Goal: Information Seeking & Learning: Learn about a topic

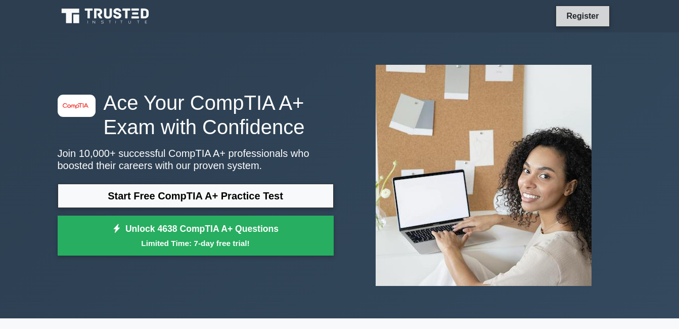
click at [593, 20] on link "Register" at bounding box center [583, 16] width 45 height 13
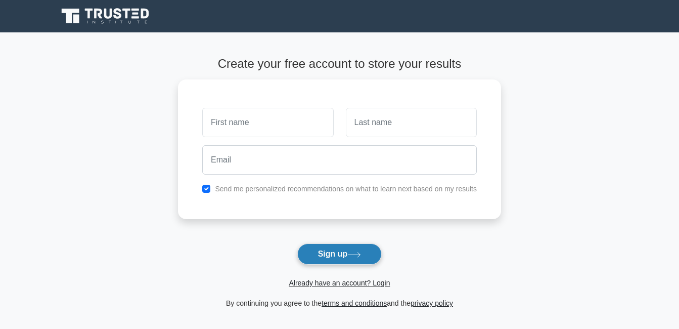
click at [340, 259] on button "Sign up" at bounding box center [340, 253] width 85 height 21
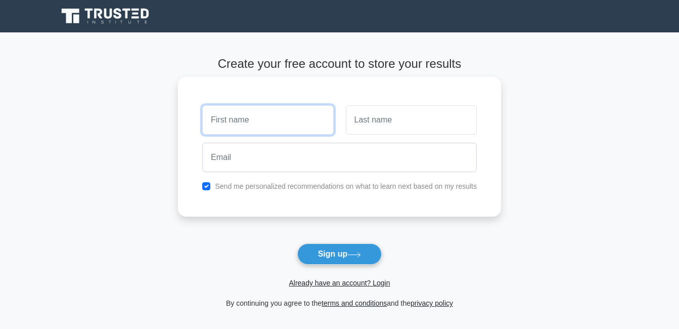
click at [237, 119] on input "text" at bounding box center [267, 119] width 131 height 29
type input "grace"
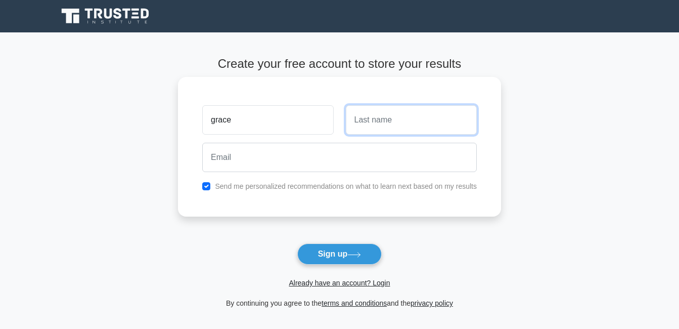
click at [392, 120] on input "text" at bounding box center [411, 119] width 131 height 29
type input "tidong"
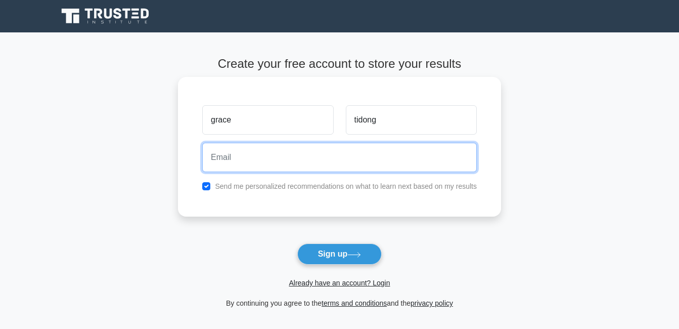
click at [219, 160] on input "email" at bounding box center [339, 157] width 275 height 29
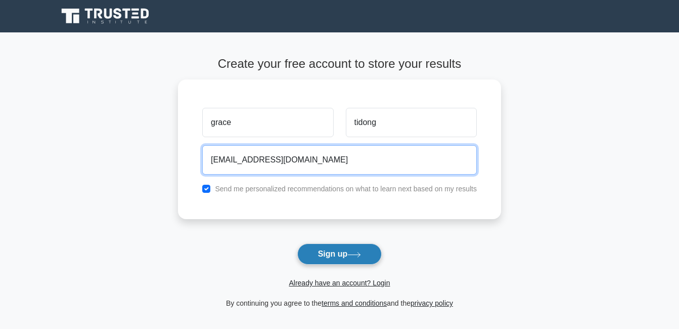
type input "gracetidong20@gmail.com"
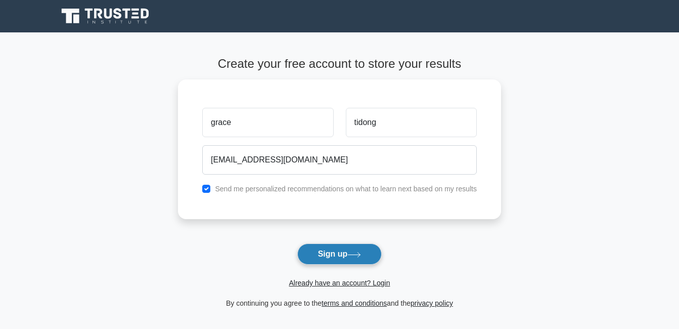
click at [313, 250] on button "Sign up" at bounding box center [340, 253] width 85 height 21
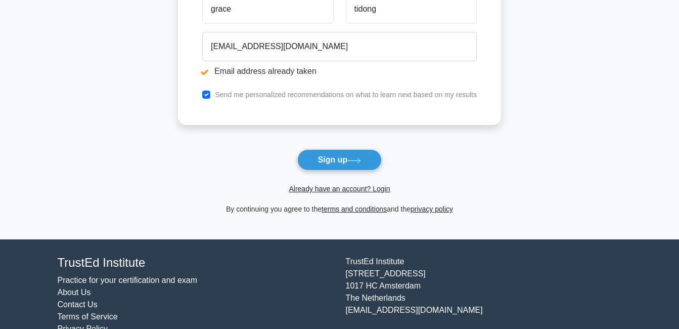
scroll to position [152, 0]
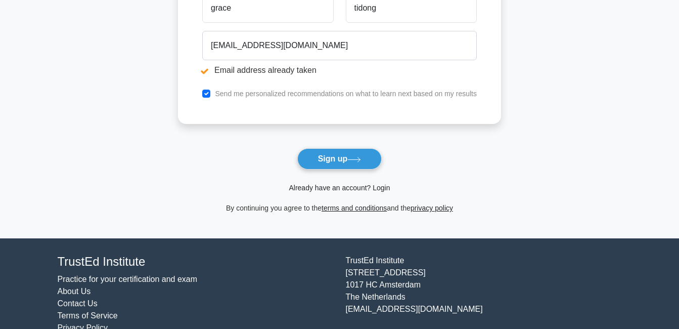
click at [330, 188] on link "Already have an account? Login" at bounding box center [339, 188] width 101 height 8
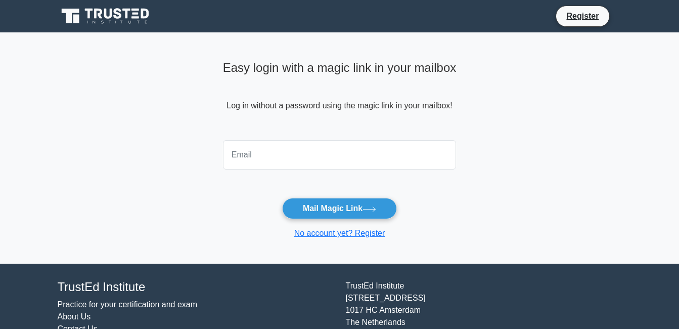
click at [271, 161] on input "email" at bounding box center [340, 154] width 234 height 29
type input "[EMAIL_ADDRESS][DOMAIN_NAME]"
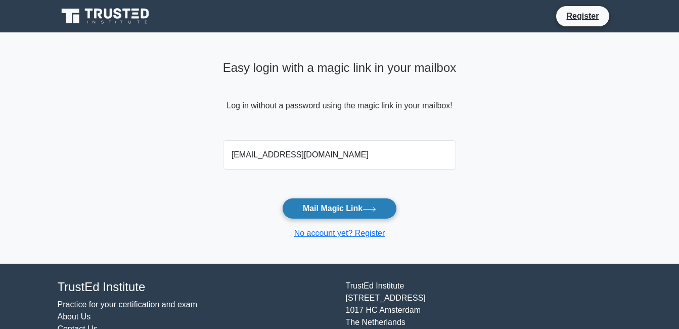
click at [360, 205] on button "Mail Magic Link" at bounding box center [339, 208] width 115 height 21
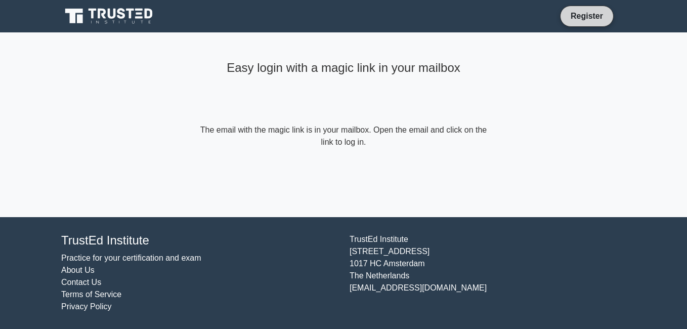
click at [582, 17] on link "Register" at bounding box center [587, 16] width 45 height 13
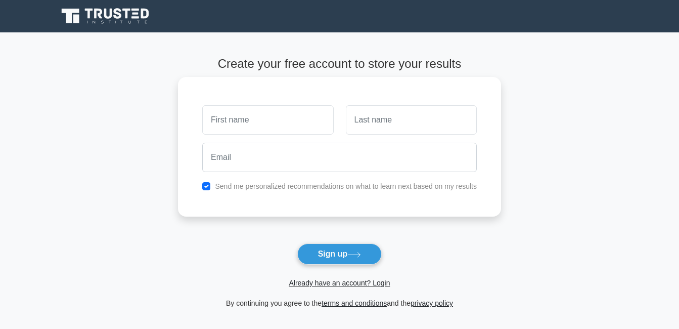
click at [235, 124] on input "text" at bounding box center [267, 119] width 131 height 29
type input "grace"
type input "tidong"
type input "gracetidong20@gmail.com"
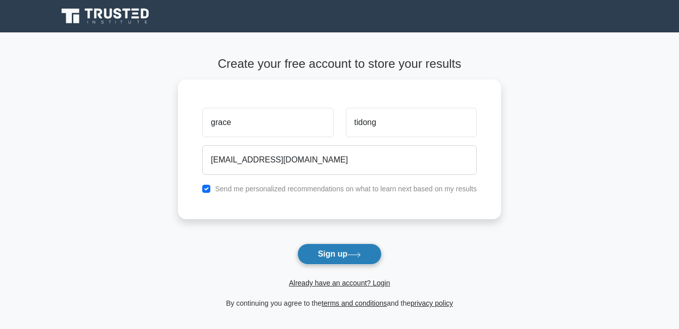
click at [347, 251] on button "Sign up" at bounding box center [340, 253] width 85 height 21
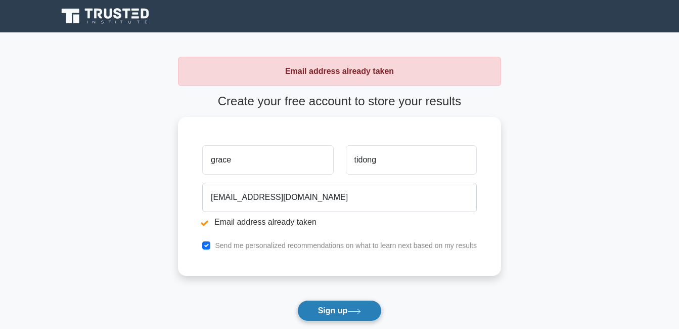
click at [329, 314] on button "Sign up" at bounding box center [340, 310] width 85 height 21
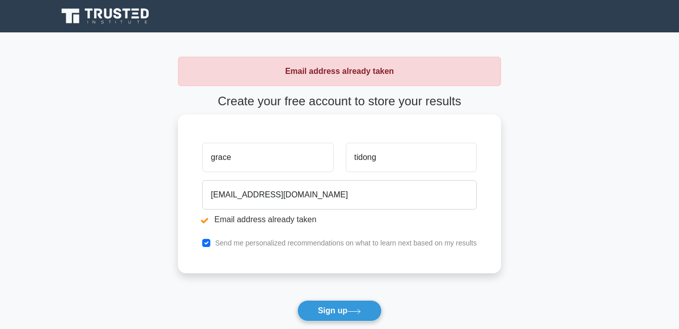
click at [260, 152] on input "grace" at bounding box center [267, 157] width 131 height 29
type input "g"
type input "Gr"
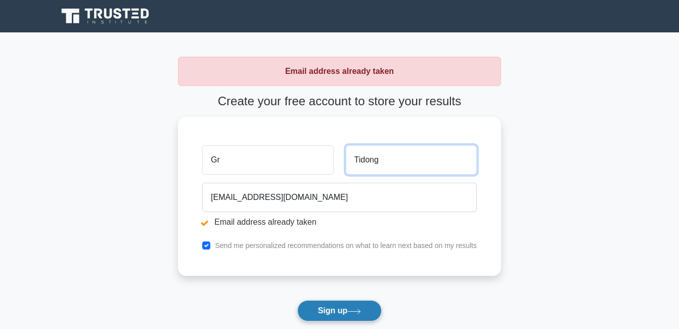
type input "Tidong"
click at [325, 312] on button "Sign up" at bounding box center [340, 310] width 85 height 21
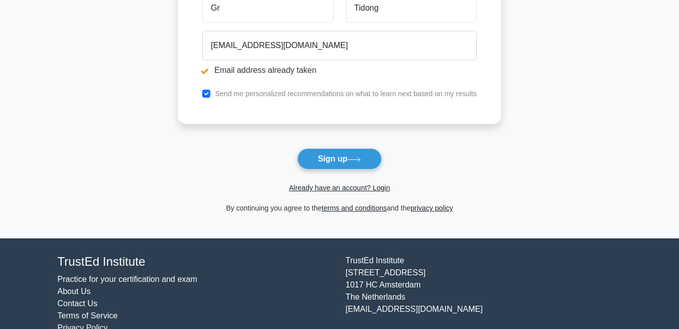
scroll to position [174, 0]
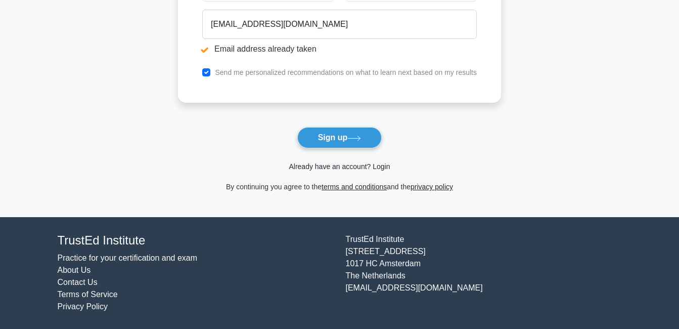
click at [374, 164] on link "Already have an account? Login" at bounding box center [339, 166] width 101 height 8
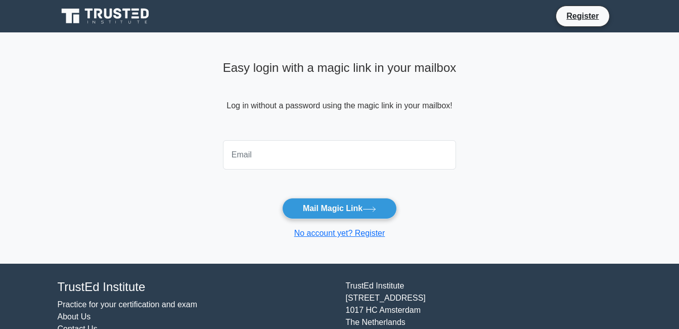
click at [261, 155] on input "email" at bounding box center [340, 154] width 234 height 29
click at [389, 155] on input "email" at bounding box center [340, 154] width 234 height 29
click at [448, 216] on form "Mail Magic Link No account yet? Register" at bounding box center [340, 187] width 234 height 103
click at [367, 232] on link "No account yet? Register" at bounding box center [339, 233] width 91 height 9
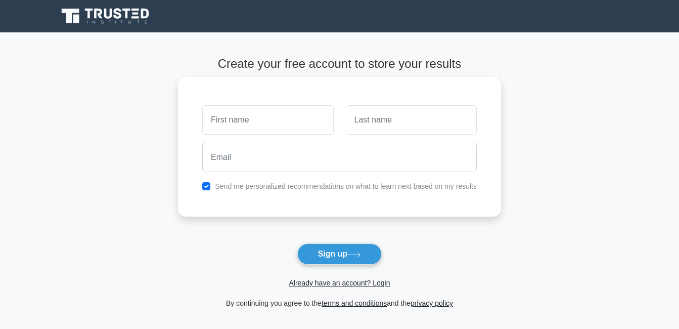
click at [236, 124] on input "text" at bounding box center [267, 119] width 131 height 29
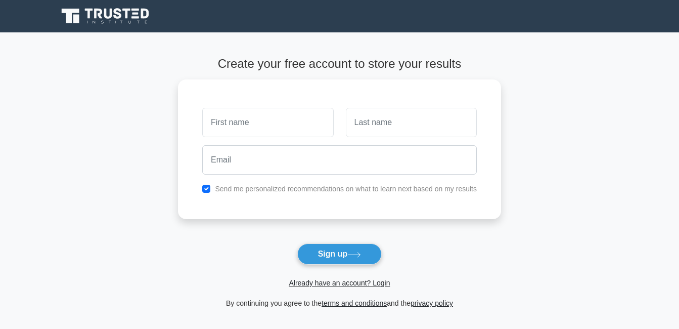
click at [504, 172] on main "Create your free account to store your results Send me personalized recommendat…" at bounding box center [339, 182] width 679 height 301
click at [382, 283] on link "Already have an account? Login" at bounding box center [339, 283] width 101 height 8
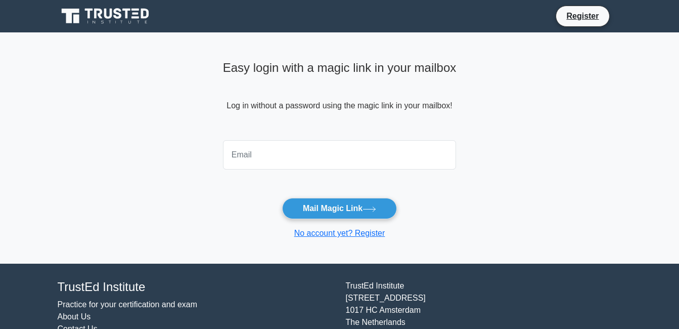
click at [257, 164] on input "email" at bounding box center [340, 154] width 234 height 29
type input "gracetidong20@gmail.com"
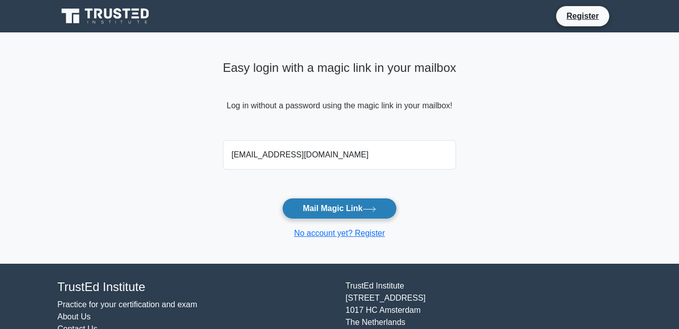
click at [369, 206] on icon at bounding box center [370, 209] width 14 height 6
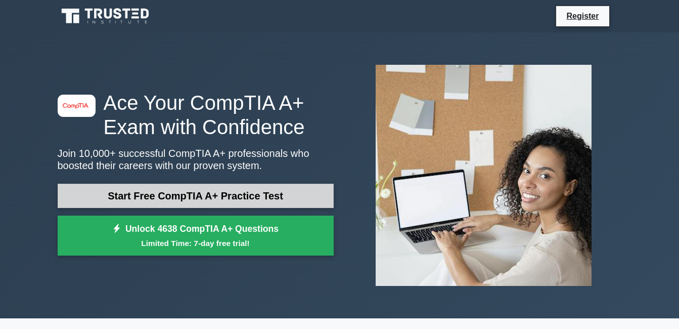
click at [294, 190] on link "Start Free CompTIA A+ Practice Test" at bounding box center [196, 196] width 276 height 24
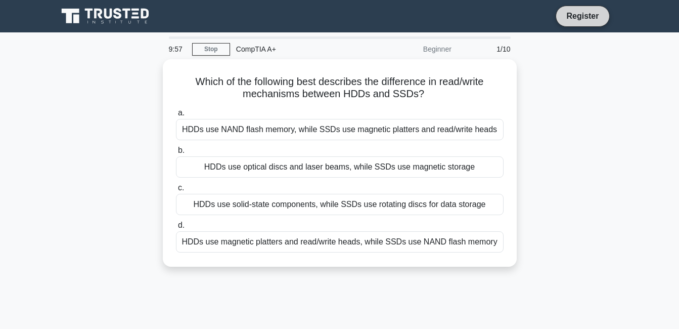
click at [592, 15] on link "Register" at bounding box center [583, 16] width 45 height 13
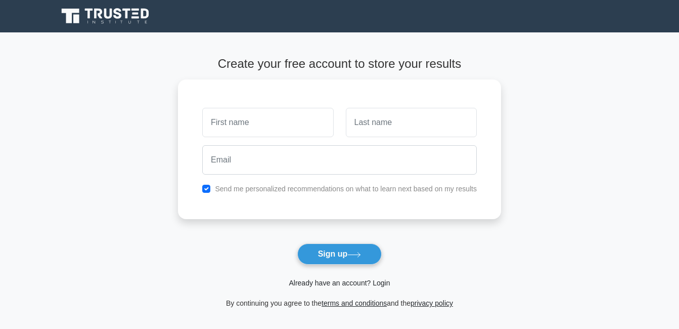
click at [376, 283] on link "Already have an account? Login" at bounding box center [339, 283] width 101 height 8
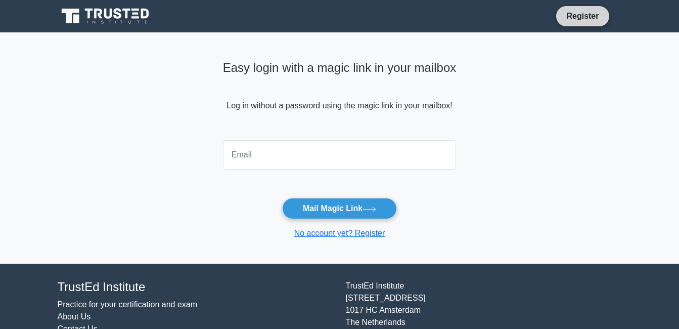
click at [585, 20] on link "Register" at bounding box center [583, 16] width 45 height 13
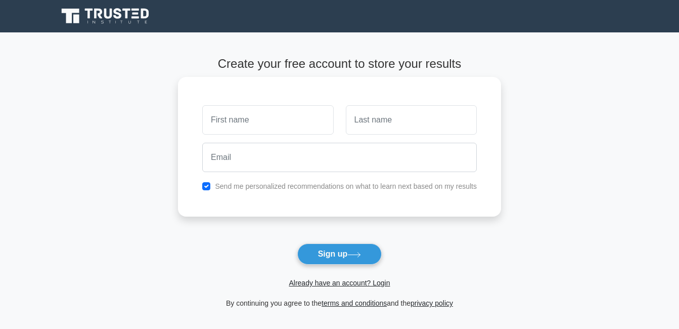
click at [241, 126] on input "text" at bounding box center [267, 119] width 131 height 29
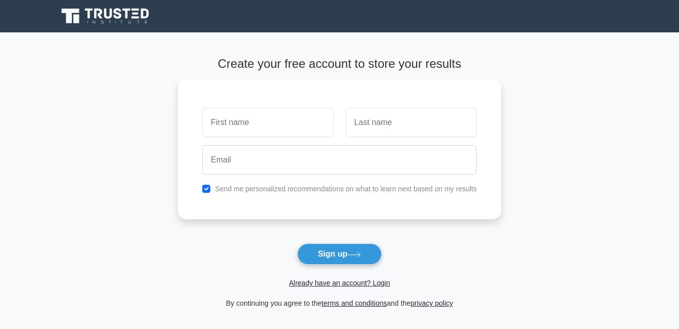
type input "Gr"
type input "Tidong"
type input "gracetidong20@gmail.com"
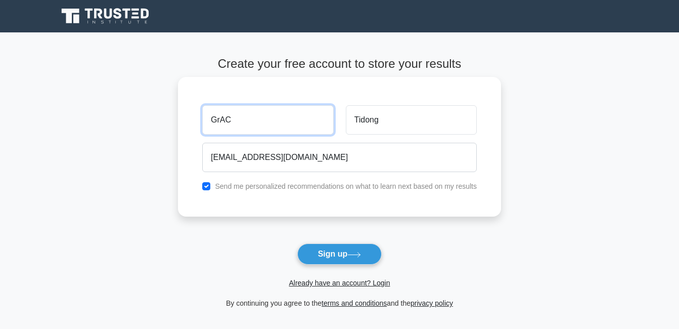
click at [269, 122] on input "GrAC" at bounding box center [267, 119] width 131 height 29
click at [234, 119] on input "GrAC" at bounding box center [267, 119] width 131 height 29
type input "grace"
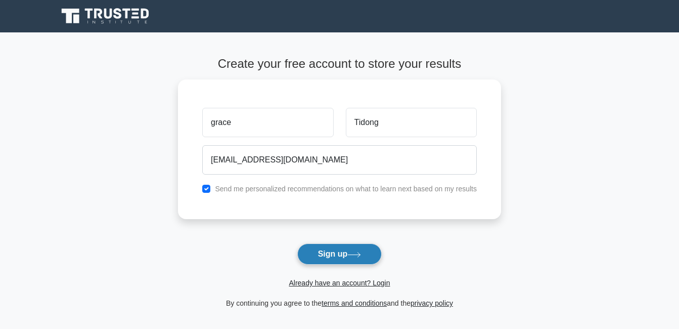
click at [341, 255] on button "Sign up" at bounding box center [340, 253] width 85 height 21
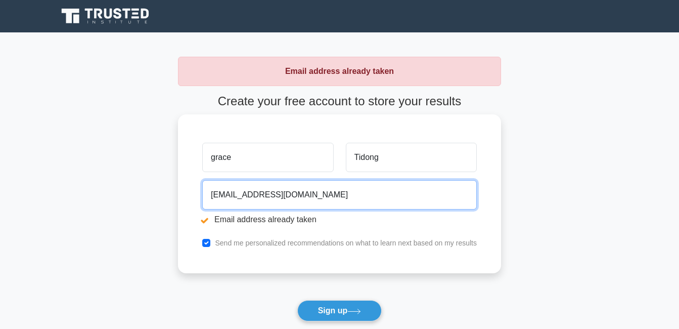
click at [269, 198] on input "gracetidong20@gmail.com" at bounding box center [339, 194] width 275 height 29
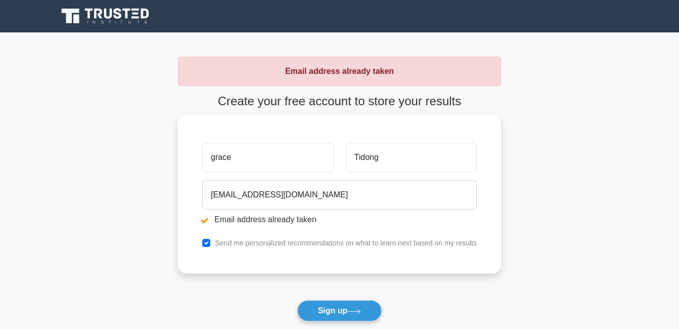
click at [434, 253] on div "grace Tidong gracetidong20@gmail.com Email address already taken Send me person…" at bounding box center [339, 193] width 323 height 159
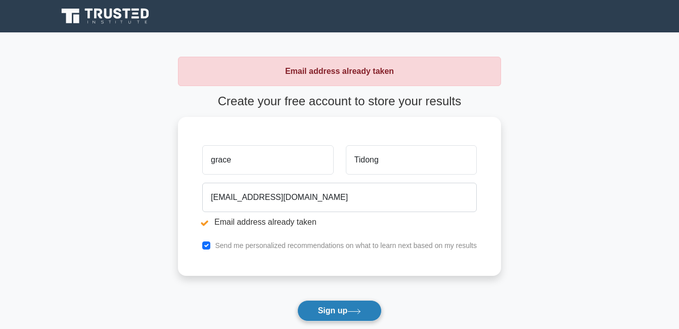
click at [350, 309] on button "Sign up" at bounding box center [340, 310] width 85 height 21
click at [353, 309] on icon at bounding box center [355, 312] width 14 height 6
drag, startPoint x: 567, startPoint y: 209, endPoint x: 570, endPoint y: 201, distance: 8.4
click at [569, 204] on main "Email address already taken Create your free account to store your results grac…" at bounding box center [339, 211] width 679 height 358
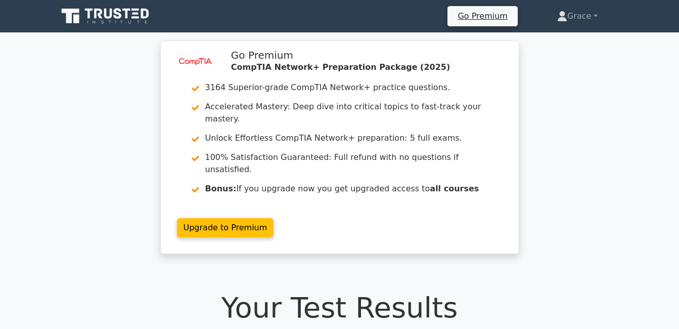
click at [110, 17] on icon at bounding box center [108, 14] width 8 height 10
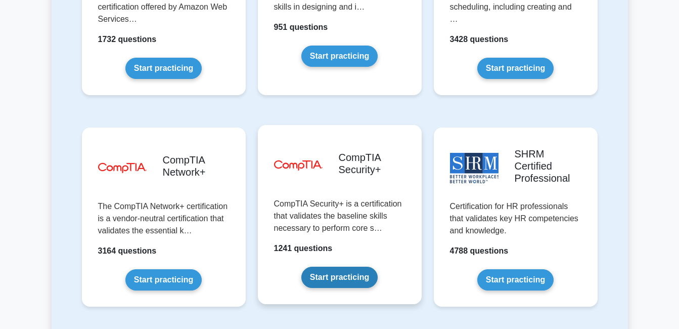
scroll to position [1923, 0]
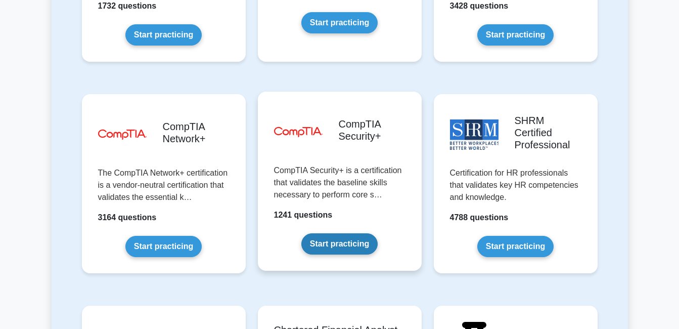
click at [349, 233] on link "Start practicing" at bounding box center [340, 243] width 76 height 21
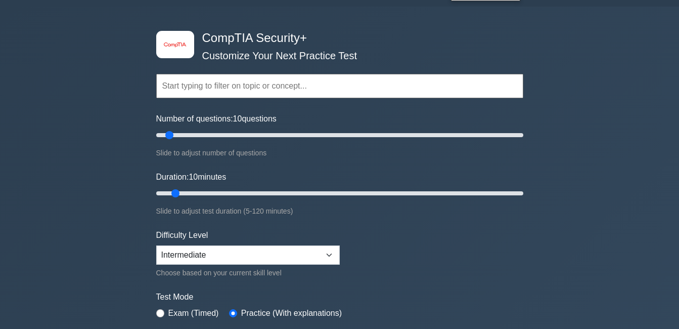
scroll to position [51, 0]
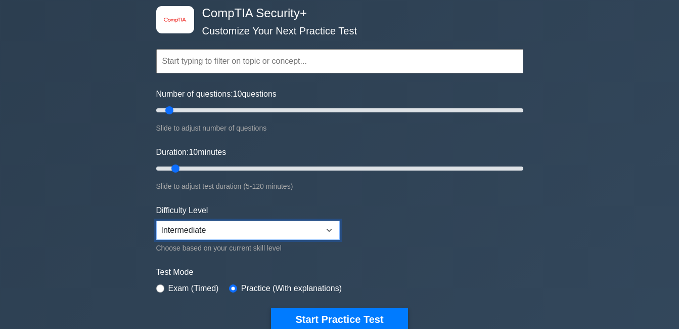
click at [234, 228] on select "Beginner Intermediate Expert" at bounding box center [248, 230] width 184 height 19
select select "beginner"
click at [156, 221] on select "Beginner Intermediate Expert" at bounding box center [248, 230] width 184 height 19
click at [161, 287] on input "radio" at bounding box center [160, 288] width 8 height 8
radio input "true"
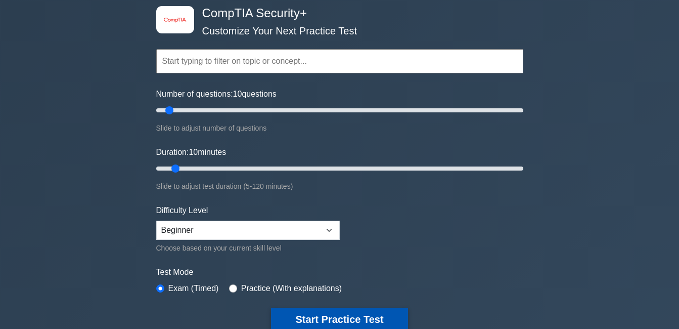
click at [335, 318] on button "Start Practice Test" at bounding box center [339, 319] width 137 height 23
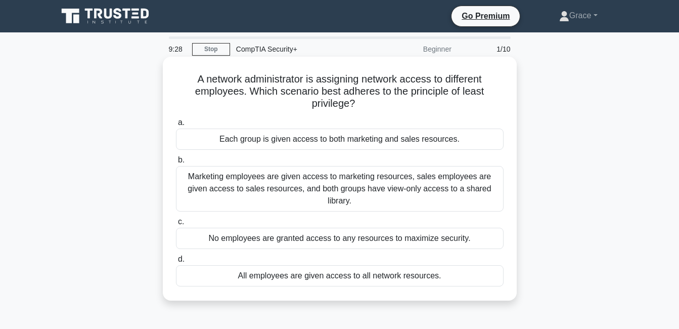
click at [274, 182] on div "Marketing employees are given access to marketing resources, sales employees ar…" at bounding box center [340, 189] width 328 height 46
click at [176, 163] on input "b. Marketing employees are given access to marketing resources, sales employees…" at bounding box center [176, 160] width 0 height 7
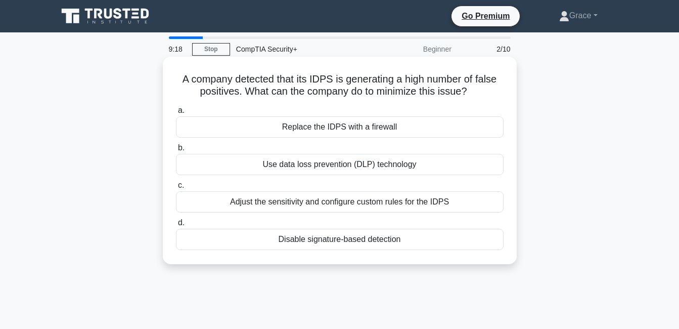
drag, startPoint x: 179, startPoint y: 77, endPoint x: 472, endPoint y: 93, distance: 293.4
click at [472, 93] on h5 "A company detected that its IDPS is generating a high number of false positives…" at bounding box center [340, 85] width 330 height 25
drag, startPoint x: 472, startPoint y: 93, endPoint x: 479, endPoint y: 89, distance: 8.6
click at [479, 89] on h5 "A company detected that its IDPS is generating a high number of false positives…" at bounding box center [340, 85] width 330 height 25
copy h5 "A company detected that its IDPS is generating a high number of false positives…"
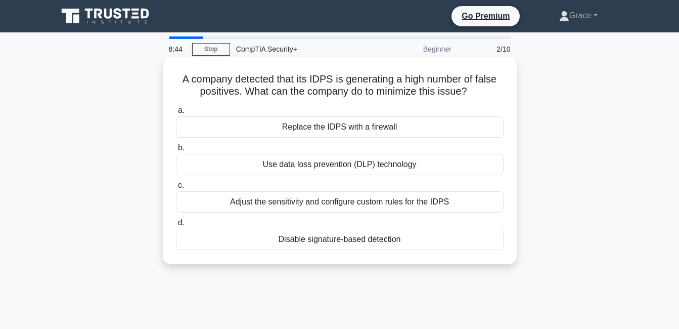
click at [412, 78] on h5 "A company detected that its IDPS is generating a high number of false positives…" at bounding box center [340, 85] width 330 height 25
click at [330, 203] on div "Adjust the sensitivity and configure custom rules for the IDPS" at bounding box center [340, 201] width 328 height 21
click at [176, 189] on input "c. Adjust the sensitivity and configure custom rules for the IDPS" at bounding box center [176, 185] width 0 height 7
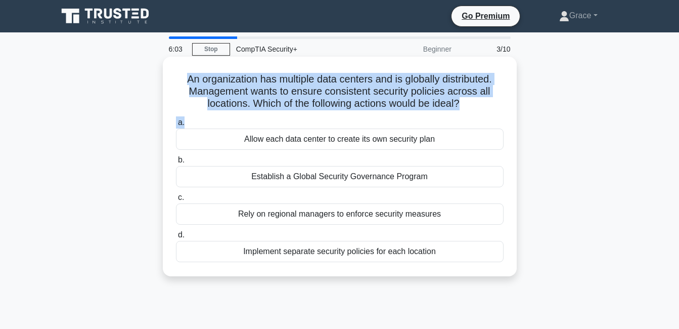
drag, startPoint x: 183, startPoint y: 77, endPoint x: 287, endPoint y: 123, distance: 114.4
click at [287, 123] on div "An organization has multiple data centers and is globally distributed. Manageme…" at bounding box center [340, 166] width 346 height 211
drag, startPoint x: 287, startPoint y: 123, endPoint x: 232, endPoint y: 84, distance: 67.6
click at [232, 84] on h5 "An organization has multiple data centers and is globally distributed. Manageme…" at bounding box center [340, 91] width 330 height 37
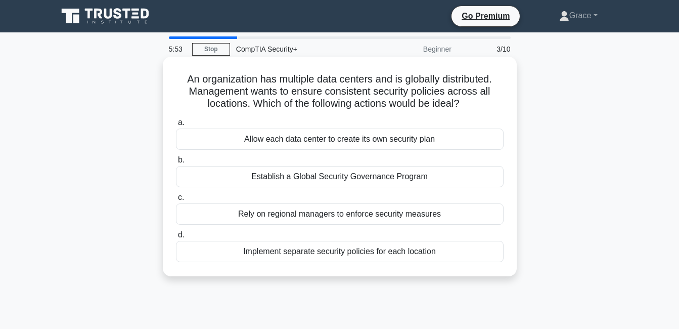
click at [329, 141] on div "Allow each data center to create its own security plan" at bounding box center [340, 139] width 328 height 21
click at [176, 126] on input "a. Allow each data center to create its own security plan" at bounding box center [176, 122] width 0 height 7
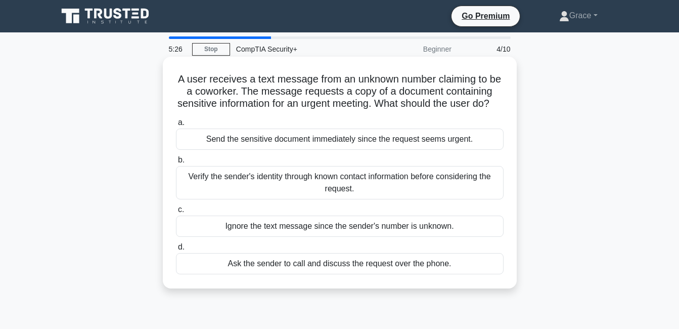
click at [330, 195] on div "Verify the sender's identity through known contact information before consideri…" at bounding box center [340, 182] width 328 height 33
click at [176, 163] on input "b. Verify the sender's identity through known contact information before consid…" at bounding box center [176, 160] width 0 height 7
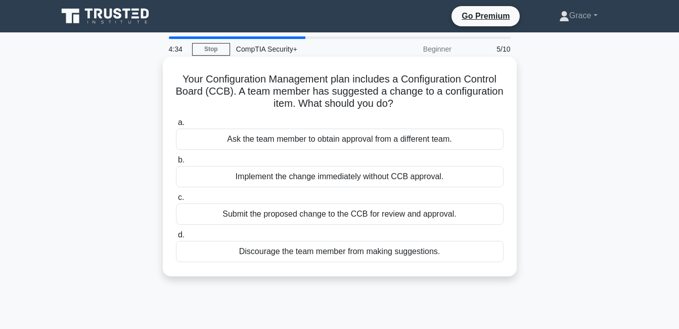
click at [318, 215] on div "Submit the proposed change to the CCB for review and approval." at bounding box center [340, 213] width 328 height 21
click at [176, 201] on input "c. Submit the proposed change to the CCB for review and approval." at bounding box center [176, 197] width 0 height 7
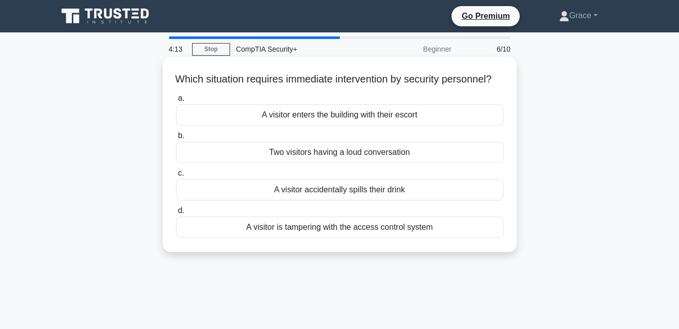
click at [299, 125] on div "A visitor enters the building with their escort" at bounding box center [340, 114] width 328 height 21
click at [176, 102] on input "a. A visitor enters the building with their escort" at bounding box center [176, 98] width 0 height 7
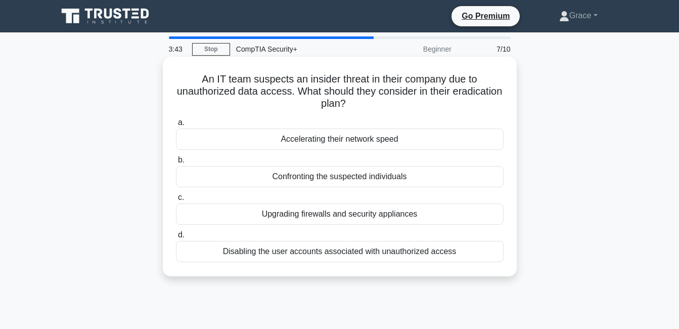
click at [399, 213] on div "Upgrading firewalls and security appliances" at bounding box center [340, 213] width 328 height 21
click at [176, 201] on input "c. Upgrading firewalls and security appliances" at bounding box center [176, 197] width 0 height 7
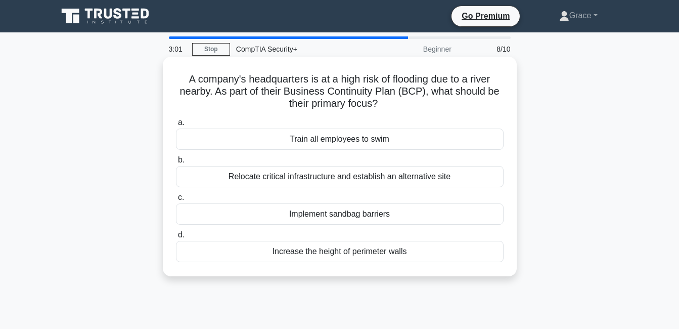
click at [393, 179] on div "Relocate critical infrastructure and establish an alternative site" at bounding box center [340, 176] width 328 height 21
click at [176, 163] on input "b. Relocate critical infrastructure and establish an alternative site" at bounding box center [176, 160] width 0 height 7
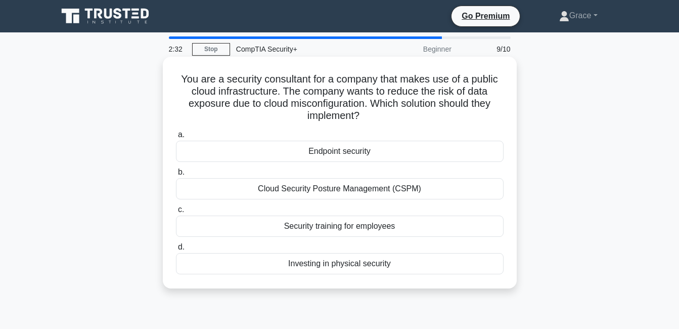
click at [366, 225] on div "Security training for employees" at bounding box center [340, 226] width 328 height 21
click at [176, 213] on input "c. Security training for employees" at bounding box center [176, 209] width 0 height 7
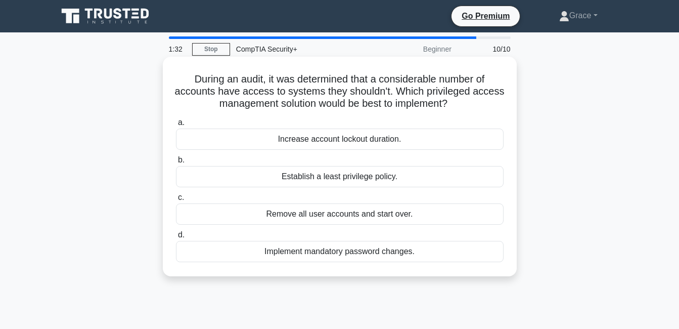
click at [372, 177] on div "Establish a least privilege policy." at bounding box center [340, 176] width 328 height 21
click at [176, 163] on input "b. Establish a least privilege policy." at bounding box center [176, 160] width 0 height 7
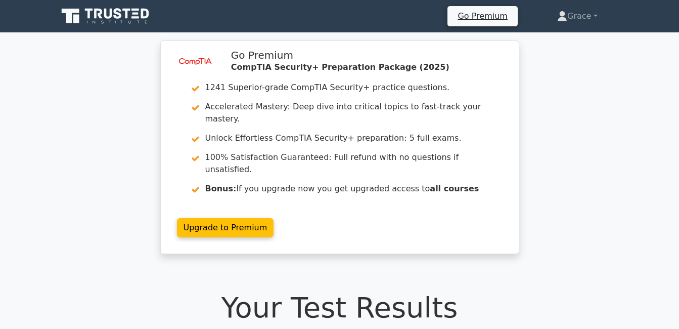
click at [120, 20] on icon at bounding box center [106, 16] width 97 height 19
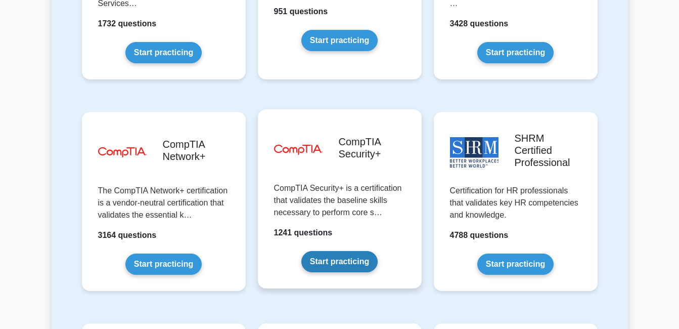
scroll to position [1923, 0]
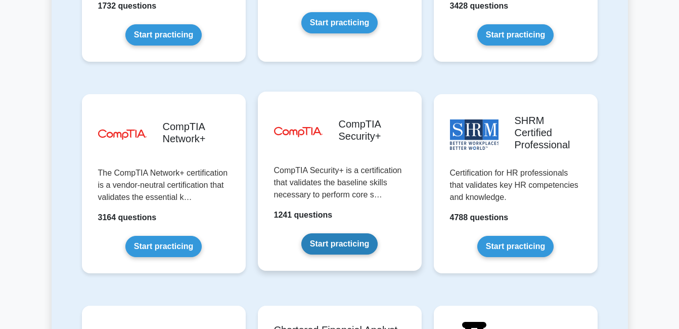
click at [367, 233] on link "Start practicing" at bounding box center [340, 243] width 76 height 21
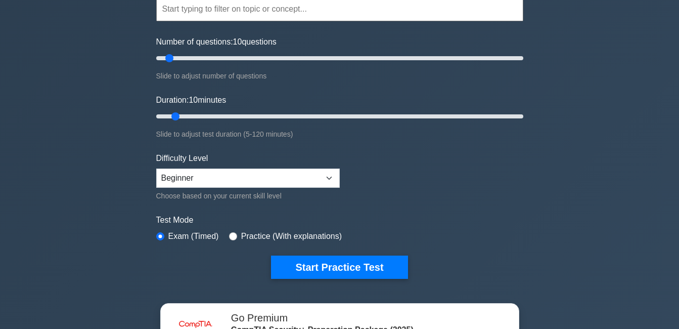
scroll to position [101, 0]
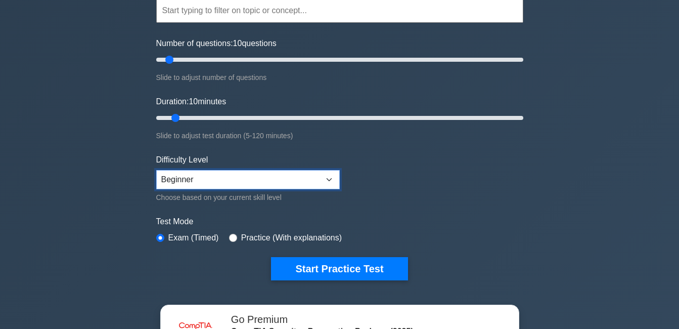
click at [268, 181] on select "Beginner Intermediate Expert" at bounding box center [248, 179] width 184 height 19
click at [103, 192] on div "image/svg+xml CompTIA Security+ Customize Your Next Practice Test Topics Crypto…" at bounding box center [339, 219] width 679 height 577
click at [184, 174] on select "Beginner Intermediate Expert" at bounding box center [248, 179] width 184 height 19
select select "intermediate"
click at [156, 170] on select "Beginner Intermediate Expert" at bounding box center [248, 179] width 184 height 19
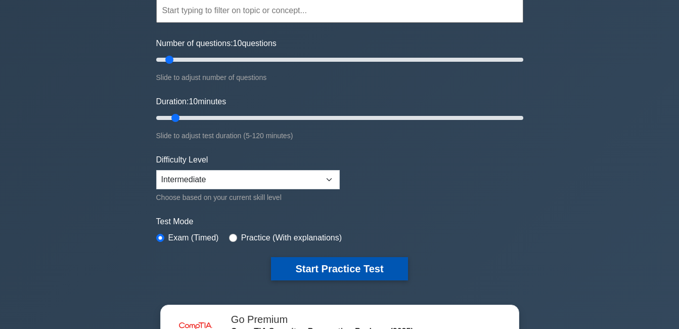
click at [367, 267] on button "Start Practice Test" at bounding box center [339, 268] width 137 height 23
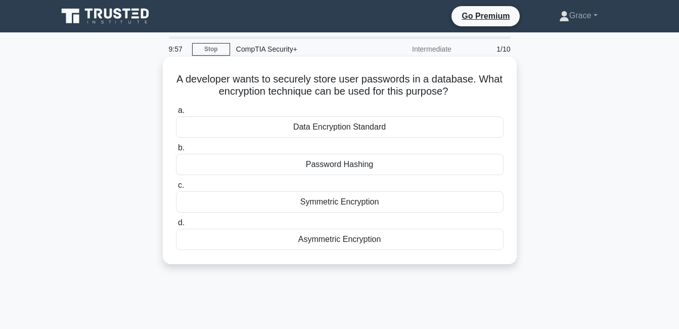
drag, startPoint x: 177, startPoint y: 79, endPoint x: 461, endPoint y: 93, distance: 284.6
click at [461, 93] on h5 "A developer wants to securely store user passwords in a database. What encrypti…" at bounding box center [340, 85] width 330 height 25
drag, startPoint x: 461, startPoint y: 90, endPoint x: 366, endPoint y: 95, distance: 94.7
click at [366, 95] on h5 "A developer wants to securely store user passwords in a database. What encrypti…" at bounding box center [340, 85] width 330 height 25
drag, startPoint x: 176, startPoint y: 77, endPoint x: 459, endPoint y: 98, distance: 284.1
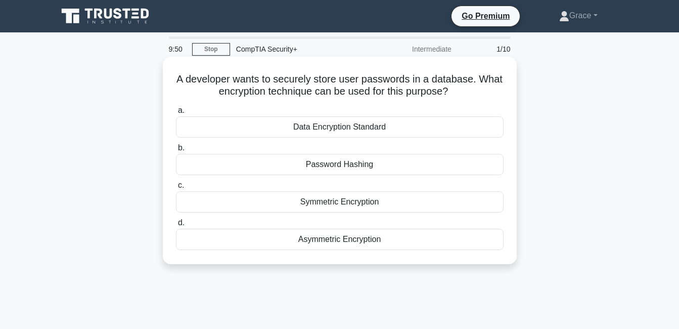
click at [459, 98] on h5 "A developer wants to securely store user passwords in a database. What encrypti…" at bounding box center [340, 85] width 330 height 25
drag, startPoint x: 459, startPoint y: 97, endPoint x: 177, endPoint y: 78, distance: 282.4
click at [177, 78] on h5 "A developer wants to securely store user passwords in a database. What encrypti…" at bounding box center [340, 85] width 330 height 25
drag, startPoint x: 173, startPoint y: 80, endPoint x: 452, endPoint y: 93, distance: 279.6
click at [452, 93] on div "A developer wants to securely store user passwords in a database. What encrypti…" at bounding box center [340, 160] width 346 height 199
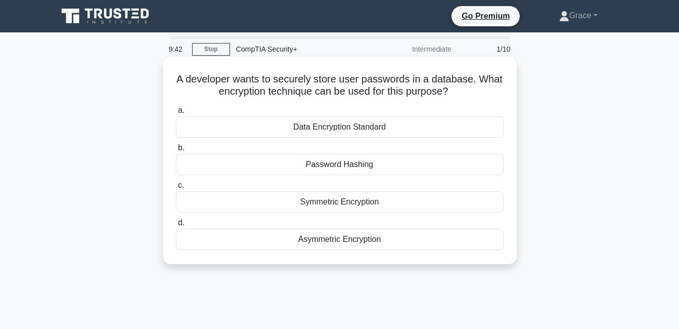
copy h5 "A developer wants to securely store user passwords in a database. What encrypti…"
click at [368, 78] on h5 "A developer wants to securely store user passwords in a database. What encrypti…" at bounding box center [340, 85] width 330 height 25
click at [363, 124] on div "Data Encryption Standard" at bounding box center [340, 126] width 328 height 21
click at [176, 114] on input "a. Data Encryption Standard" at bounding box center [176, 110] width 0 height 7
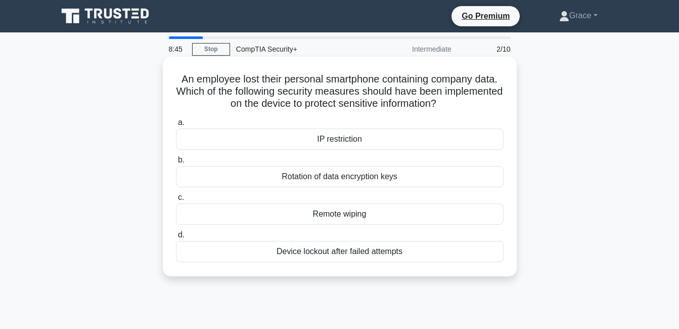
drag, startPoint x: 176, startPoint y: 78, endPoint x: 499, endPoint y: 100, distance: 324.0
click at [499, 100] on h5 "An employee lost their personal smartphone containing company data. Which of th…" at bounding box center [340, 91] width 330 height 37
copy h5 "An employee lost their personal smartphone containing company data. Which of th…"
click at [405, 82] on h5 "An employee lost their personal smartphone containing company data. Which of th…" at bounding box center [340, 91] width 330 height 37
click at [371, 176] on div "Rotation of data encryption keys" at bounding box center [340, 176] width 328 height 21
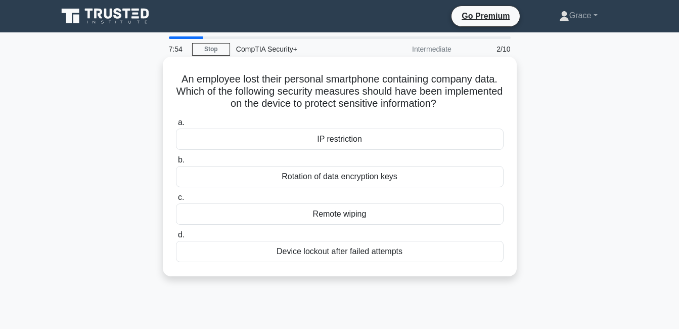
click at [176, 163] on input "b. Rotation of data encryption keys" at bounding box center [176, 160] width 0 height 7
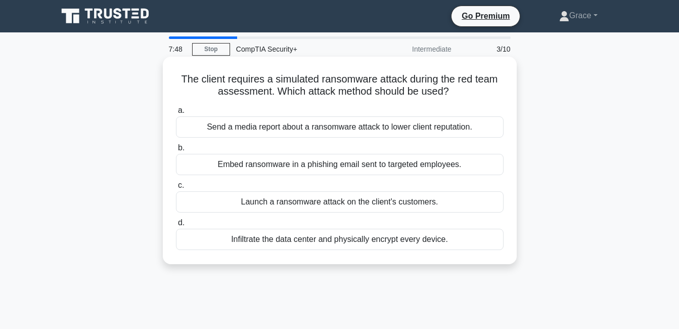
drag, startPoint x: 178, startPoint y: 77, endPoint x: 481, endPoint y: 87, distance: 303.7
click at [481, 87] on h5 "The client requires a simulated ransomware attack during the red team assessmen…" at bounding box center [340, 85] width 330 height 25
copy h5 "The client requires a simulated ransomware attack during the red team assessmen…"
click at [462, 79] on h5 "The client requires a simulated ransomware attack during the red team assessmen…" at bounding box center [340, 85] width 330 height 25
click at [331, 171] on div "Embed ransomware in a phishing email sent to targeted employees." at bounding box center [340, 164] width 328 height 21
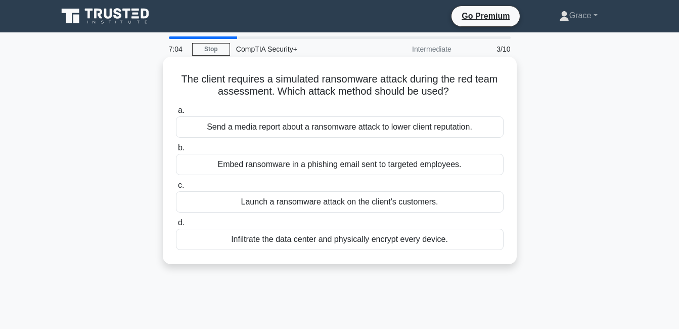
click at [176, 151] on input "b. Embed ransomware in a phishing email sent to targeted employees." at bounding box center [176, 148] width 0 height 7
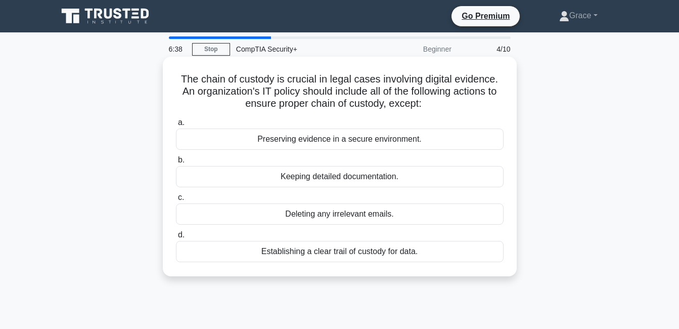
click at [320, 215] on div "Deleting any irrelevant emails." at bounding box center [340, 213] width 328 height 21
click at [176, 201] on input "c. Deleting any irrelevant emails." at bounding box center [176, 197] width 0 height 7
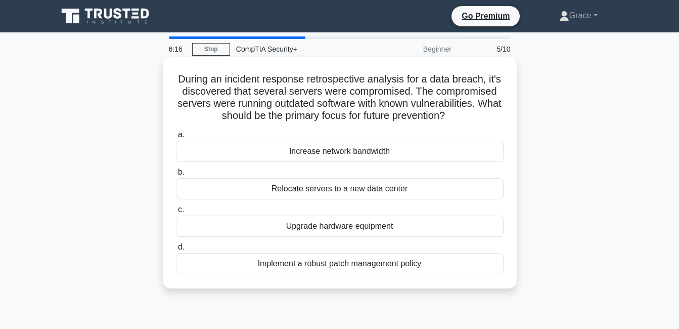
click at [353, 265] on div "Implement a robust patch management policy" at bounding box center [340, 263] width 328 height 21
click at [176, 250] on input "d. Implement a robust patch management policy" at bounding box center [176, 247] width 0 height 7
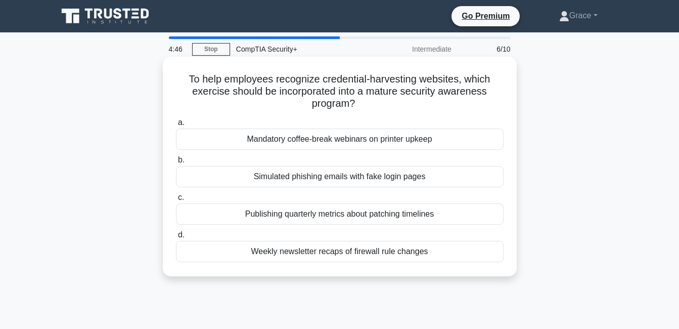
click at [346, 179] on div "Simulated phishing emails with fake login pages" at bounding box center [340, 176] width 328 height 21
click at [176, 163] on input "b. Simulated phishing emails with fake login pages" at bounding box center [176, 160] width 0 height 7
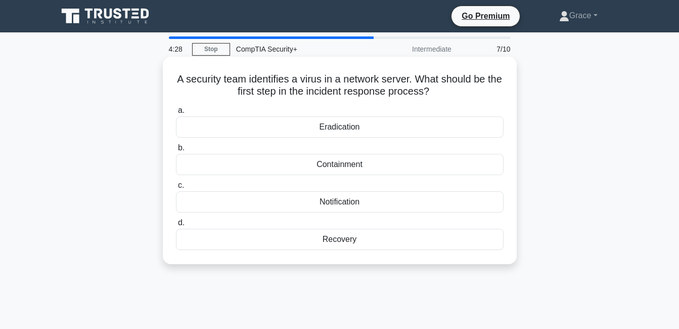
drag, startPoint x: 183, startPoint y: 77, endPoint x: 443, endPoint y: 95, distance: 260.2
click at [443, 95] on h5 "A security team identifies a virus in a network server. What should be the firs…" at bounding box center [340, 85] width 330 height 25
click at [441, 91] on h5 "A security team identifies a virus in a network server. What should be the firs…" at bounding box center [340, 85] width 330 height 25
copy h5 "A security team identifies a virus in a network server. What should be the firs…"
click at [392, 83] on h5 "A security team identifies a virus in a network server. What should be the firs…" at bounding box center [340, 85] width 330 height 25
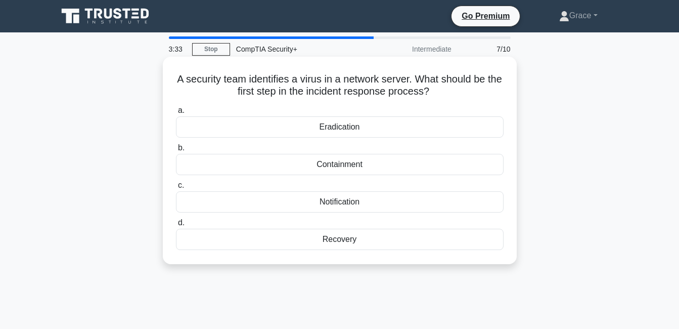
click at [328, 166] on div "Containment" at bounding box center [340, 164] width 328 height 21
click at [176, 151] on input "b. Containment" at bounding box center [176, 148] width 0 height 7
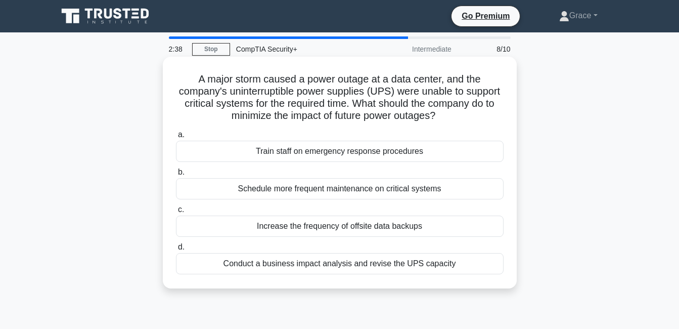
click at [313, 187] on div "Schedule more frequent maintenance on critical systems" at bounding box center [340, 188] width 328 height 21
click at [176, 176] on input "b. Schedule more frequent maintenance on critical systems" at bounding box center [176, 172] width 0 height 7
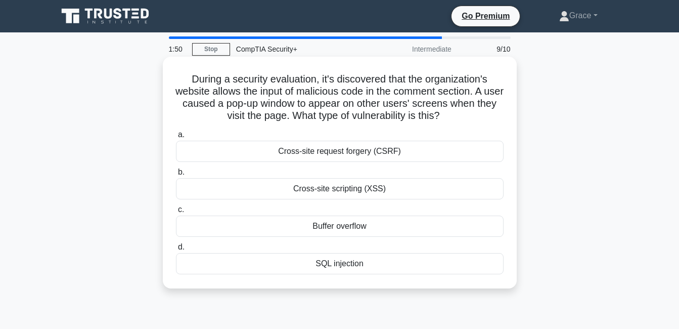
click at [364, 150] on div "Cross-site request forgery (CSRF)" at bounding box center [340, 151] width 328 height 21
click at [176, 138] on input "a. Cross-site request forgery (CSRF)" at bounding box center [176, 135] width 0 height 7
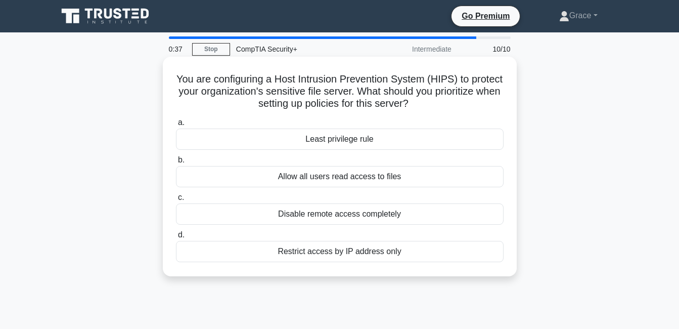
drag, startPoint x: 191, startPoint y: 76, endPoint x: 459, endPoint y: 101, distance: 269.3
click at [459, 101] on h5 "You are configuring a Host Intrusion Prevention System (HIPS) to protect your o…" at bounding box center [340, 91] width 330 height 37
copy h5 "You are configuring a Host Intrusion Prevention System (HIPS) to protect your o…"
click at [321, 217] on div "Disable remote access completely" at bounding box center [340, 213] width 328 height 21
click at [176, 201] on input "c. Disable remote access completely" at bounding box center [176, 197] width 0 height 7
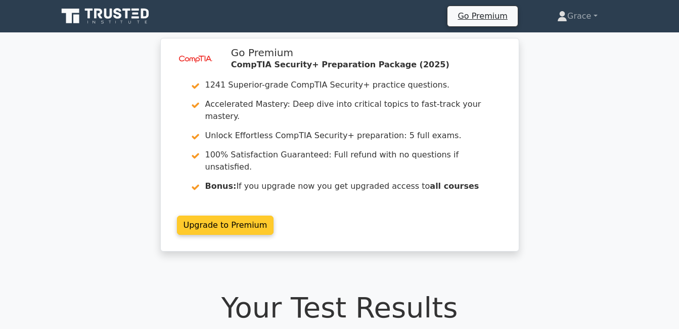
click at [274, 216] on link "Upgrade to Premium" at bounding box center [225, 225] width 97 height 19
